Goal: Find specific page/section: Find specific page/section

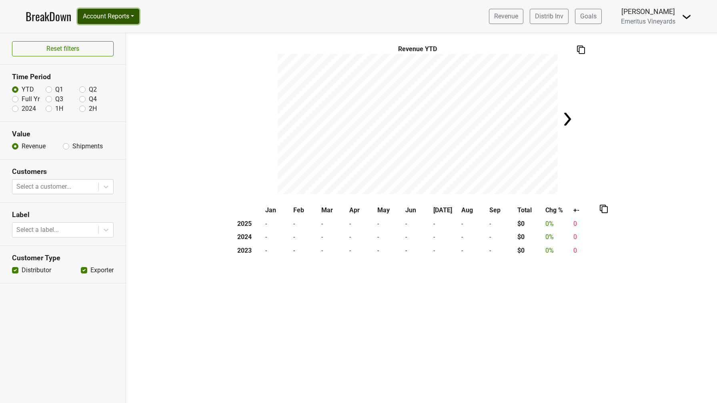
click at [119, 17] on button "Account Reports" at bounding box center [109, 16] width 62 height 15
click at [109, 88] on link "CRM Notes" at bounding box center [113, 86] width 71 height 13
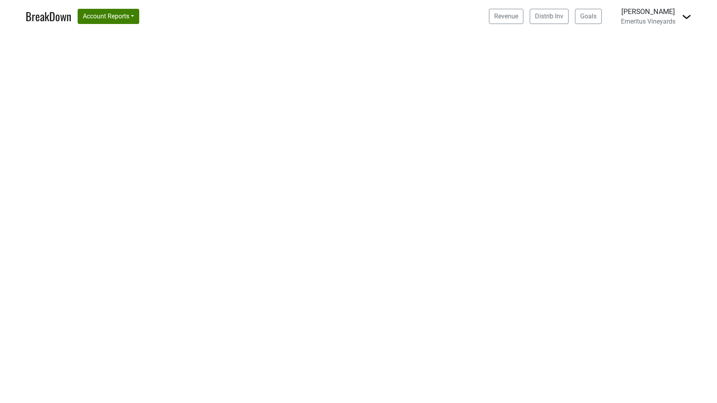
select select "CA"
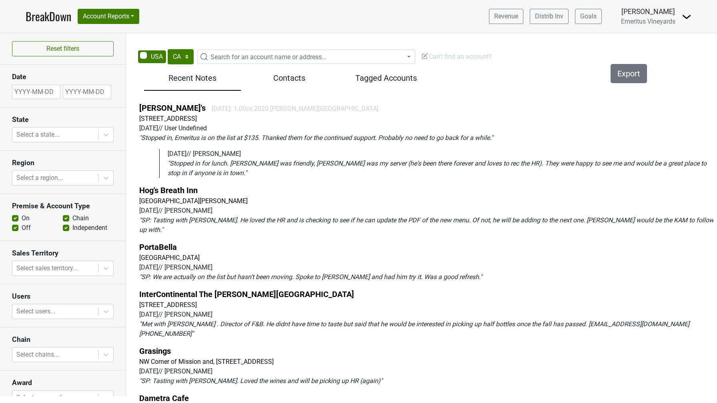
click at [215, 58] on span "Search for an account name or address..." at bounding box center [269, 57] width 116 height 8
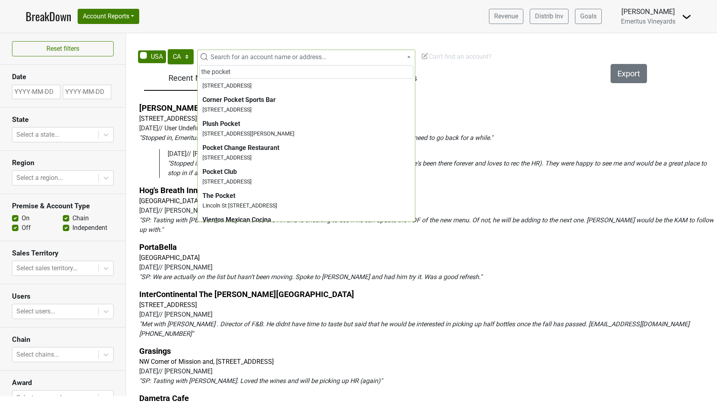
scroll to position [99, 0]
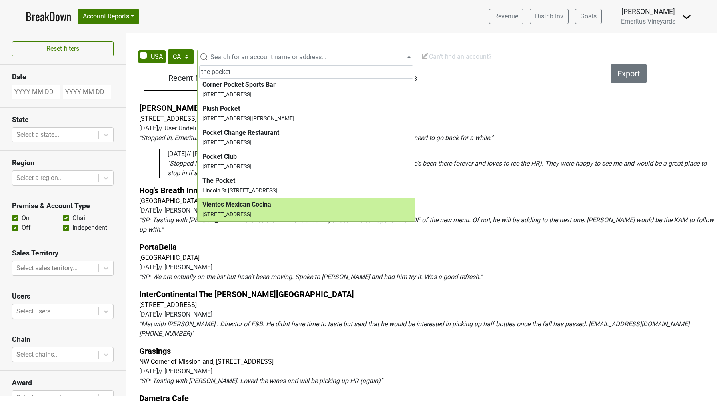
type input "the pocket"
click at [453, 73] on div "Filters Export Recent Notes Contacts Tagged Accounts Louie Linguini's 2024-08-0…" at bounding box center [426, 236] width 581 height 343
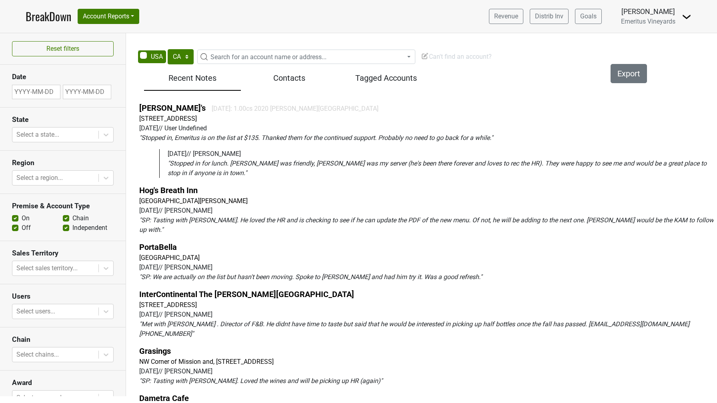
click at [304, 54] on span "Search for an account name or address..." at bounding box center [269, 57] width 116 height 8
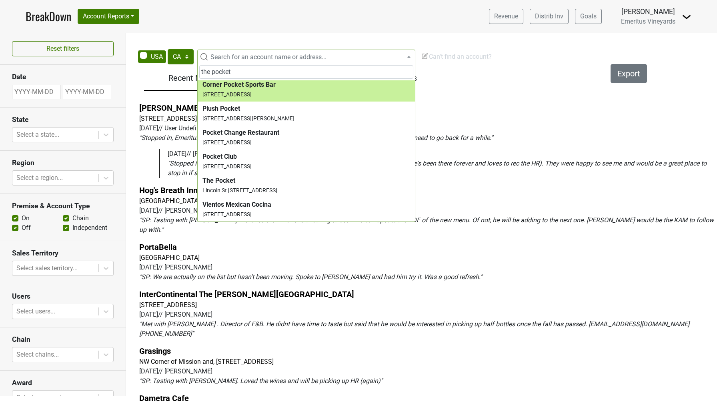
type input "the pocket"
click at [256, 56] on span "Search for an account name or address..." at bounding box center [269, 57] width 116 height 8
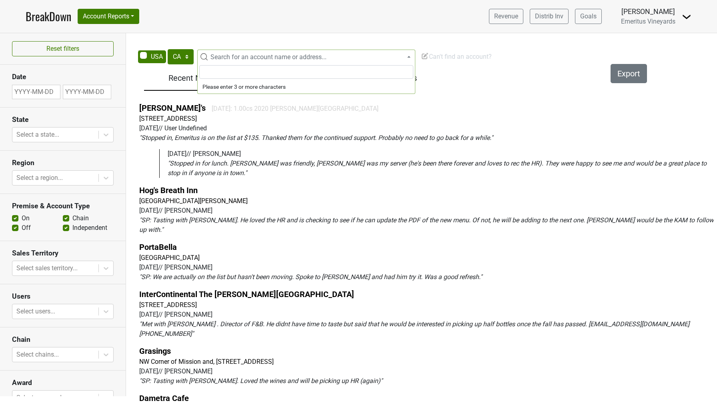
click at [256, 56] on span "Search for an account name or address..." at bounding box center [269, 57] width 116 height 8
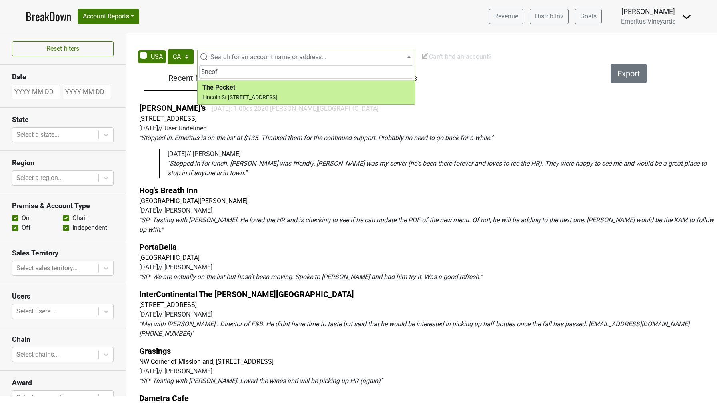
type input "5neof"
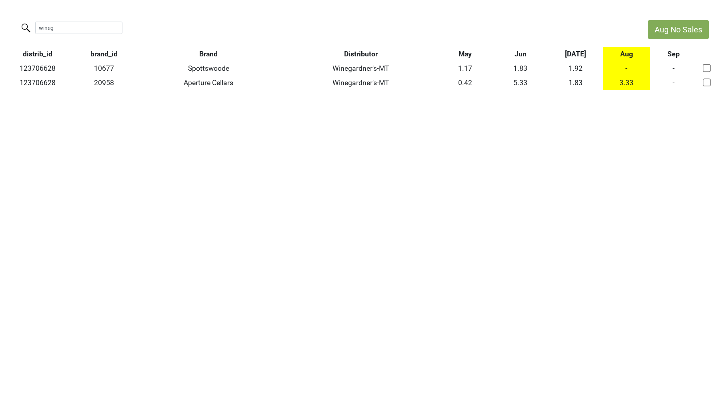
drag, startPoint x: 62, startPoint y: 25, endPoint x: 26, endPoint y: 25, distance: 35.2
click at [26, 25] on label "wineg" at bounding box center [62, 27] width 87 height 14
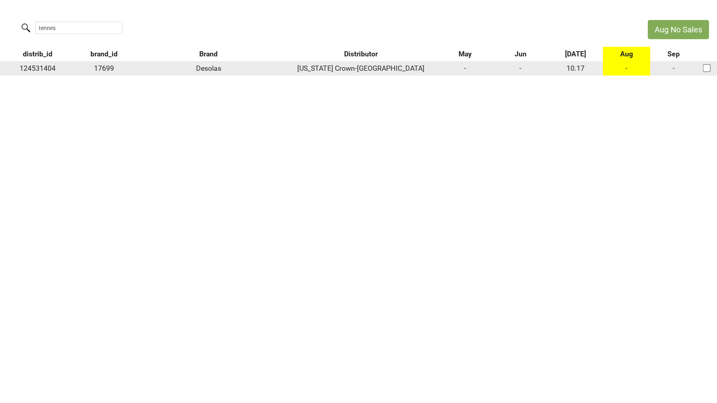
type input "tennes"
click at [47, 66] on td "124531404" at bounding box center [37, 68] width 75 height 14
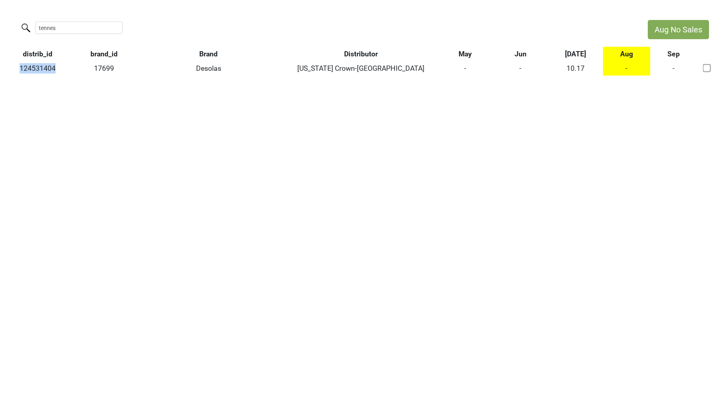
copy td "124531404"
